Goal: Navigation & Orientation: Find specific page/section

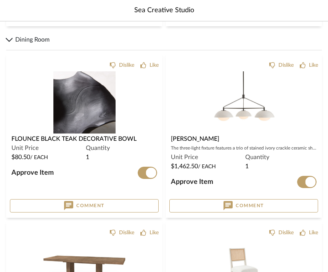
scroll to position [3563, 0]
click at [68, 133] on img "1" at bounding box center [84, 103] width 62 height 62
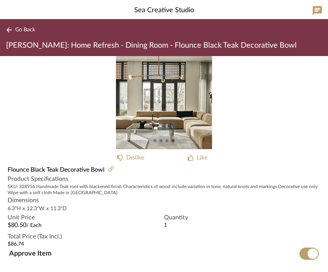
scroll to position [3, 0]
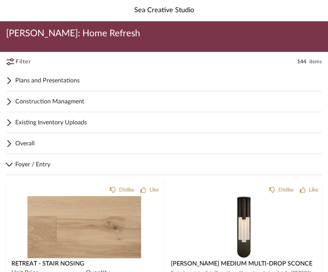
scroll to position [3564, 0]
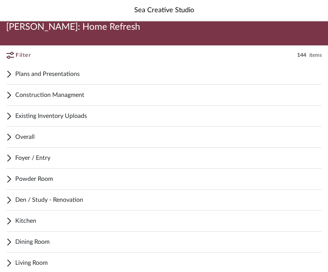
scroll to position [7, 0]
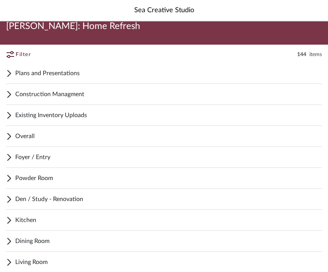
click at [99, 160] on span "Foyer / Entry" at bounding box center [168, 157] width 307 height 9
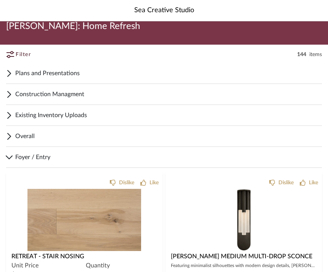
click at [180, 137] on span "Overall" at bounding box center [168, 136] width 307 height 9
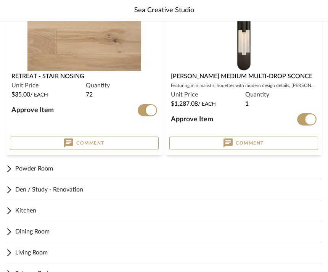
scroll to position [489, 0]
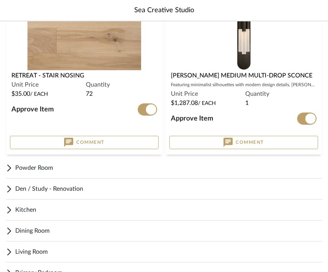
click at [276, 169] on span "Powder Room" at bounding box center [168, 168] width 307 height 9
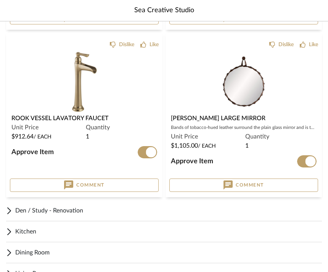
scroll to position [1140, 0]
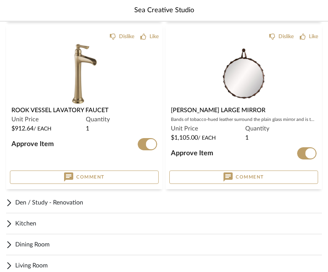
click at [258, 199] on span "Den / Study - Renovation" at bounding box center [168, 202] width 307 height 9
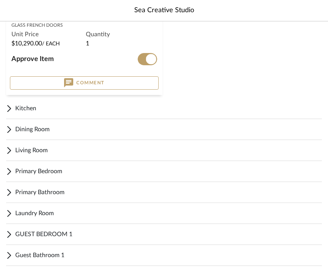
scroll to position [2437, 0]
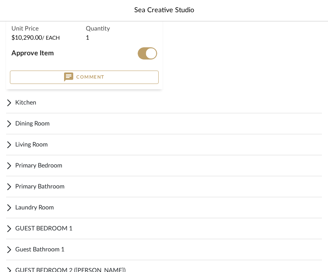
click at [63, 103] on span "Kitchen" at bounding box center [168, 102] width 307 height 9
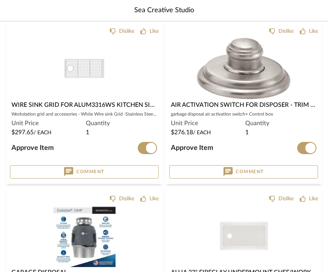
scroll to position [2865, 0]
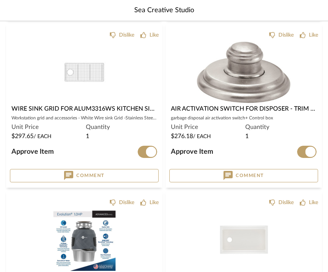
click at [237, 108] on span "Air Activation Switch for Disposer - Trim & Switch Only" at bounding box center [264, 109] width 187 height 6
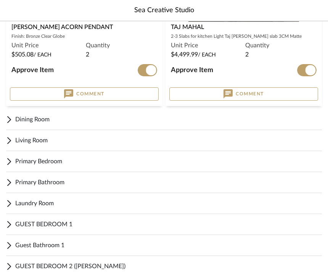
scroll to position [3825, 0]
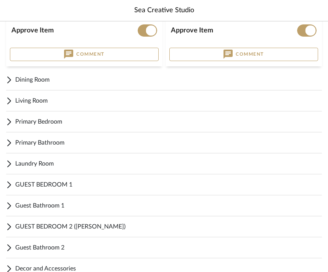
click at [215, 76] on span "Dining Room" at bounding box center [168, 79] width 307 height 9
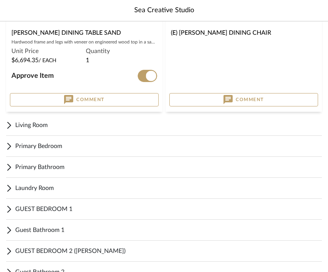
scroll to position [4146, 0]
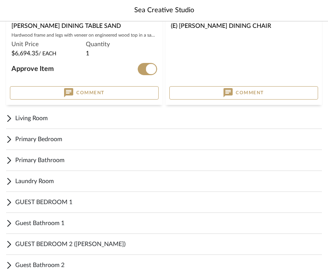
click at [141, 120] on span "Living Room" at bounding box center [168, 118] width 307 height 9
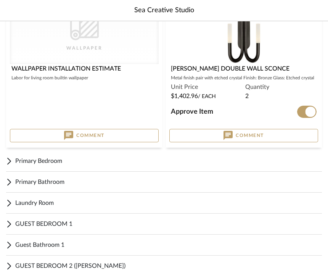
click at [230, 158] on span "Primary Bedroom" at bounding box center [168, 161] width 307 height 9
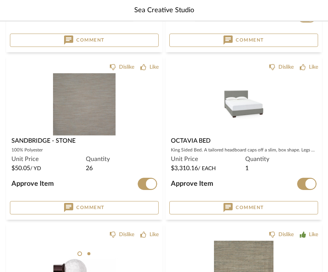
scroll to position [6547, 0]
